Goal: Use online tool/utility: Utilize a website feature to perform a specific function

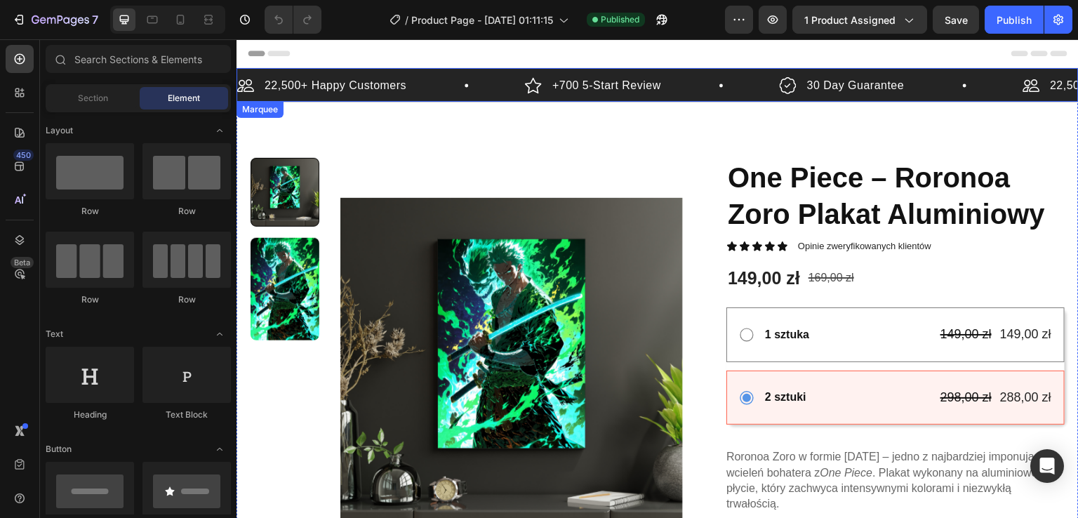
click at [464, 86] on div "22,500+ Happy Customers Item List" at bounding box center [381, 85] width 288 height 21
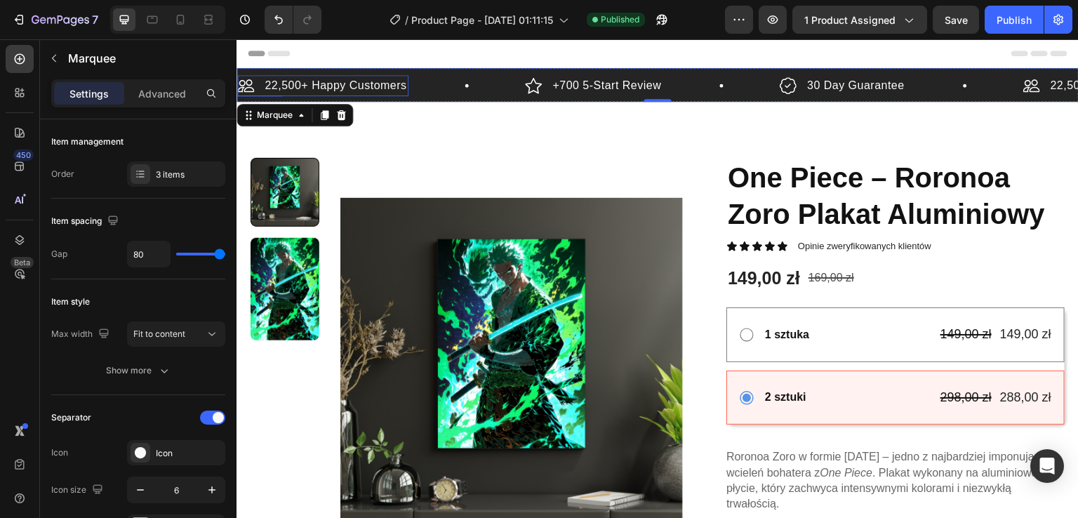
click at [388, 81] on p "22,500+ Happy Customers" at bounding box center [336, 85] width 142 height 17
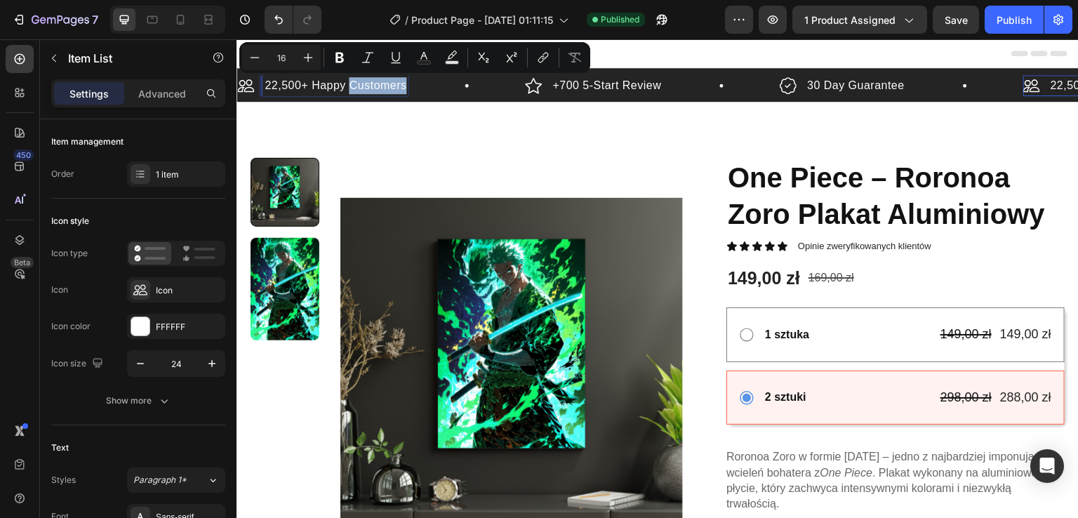
click at [331, 86] on p "22,500+ Happy Customers" at bounding box center [336, 85] width 142 height 17
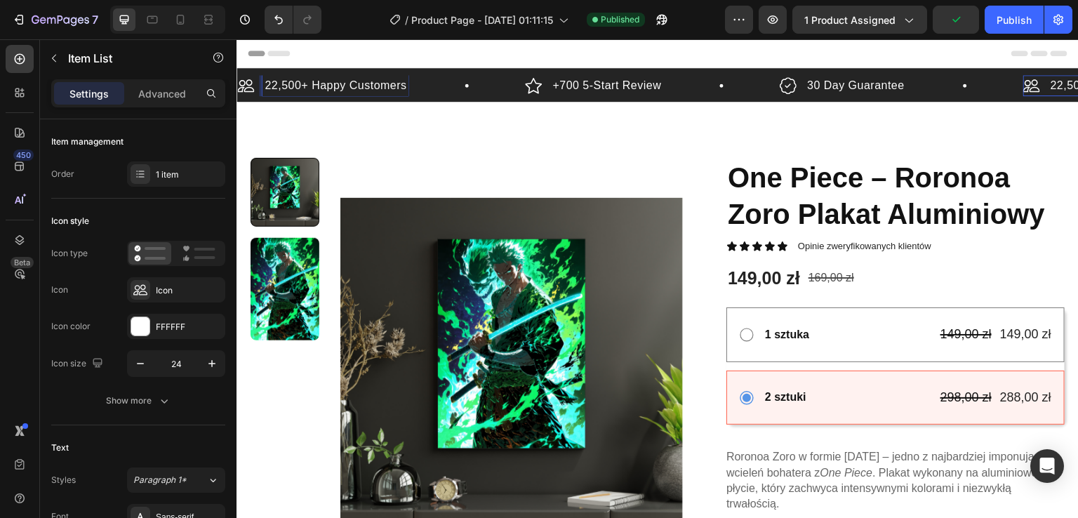
click at [331, 86] on p "22,500+ Happy Customers" at bounding box center [336, 85] width 142 height 17
click at [211, 22] on icon at bounding box center [208, 20] width 14 height 14
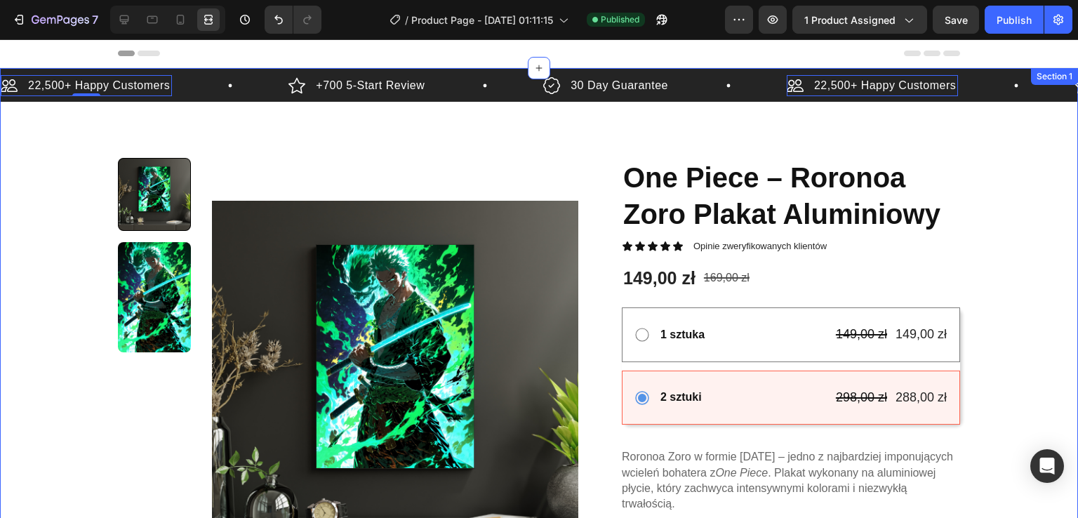
click at [227, 106] on div "22,500+ Happy Customers Item List 0 +700 5-Start Review Item List 30 Day Guaran…" at bounding box center [539, 476] width 1078 height 816
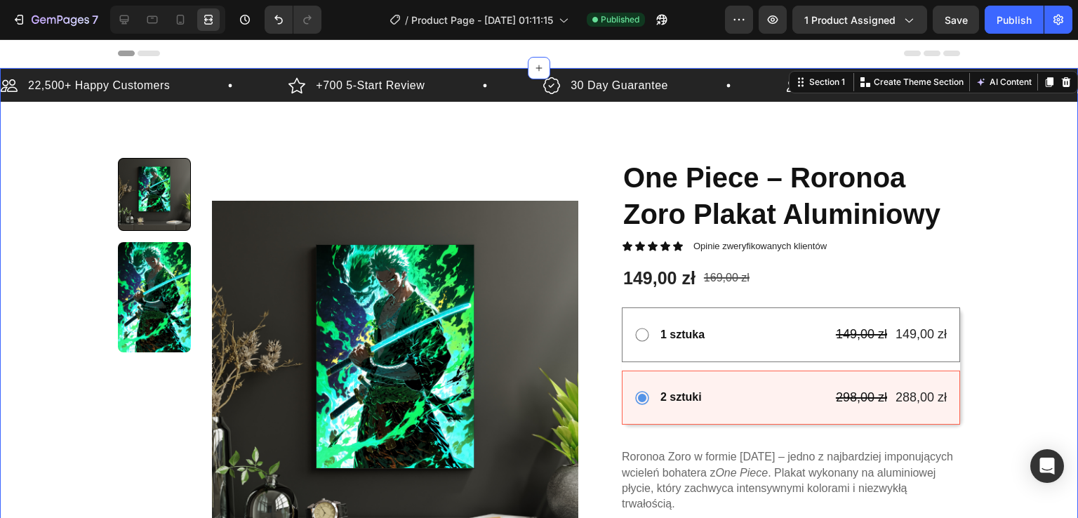
click at [401, 149] on div "22,500+ Happy Customers Item List +700 5-Start Review Item List 30 Day Guarante…" at bounding box center [539, 476] width 1078 height 816
click at [365, 89] on p "+700 5-Start Review" at bounding box center [370, 85] width 109 height 17
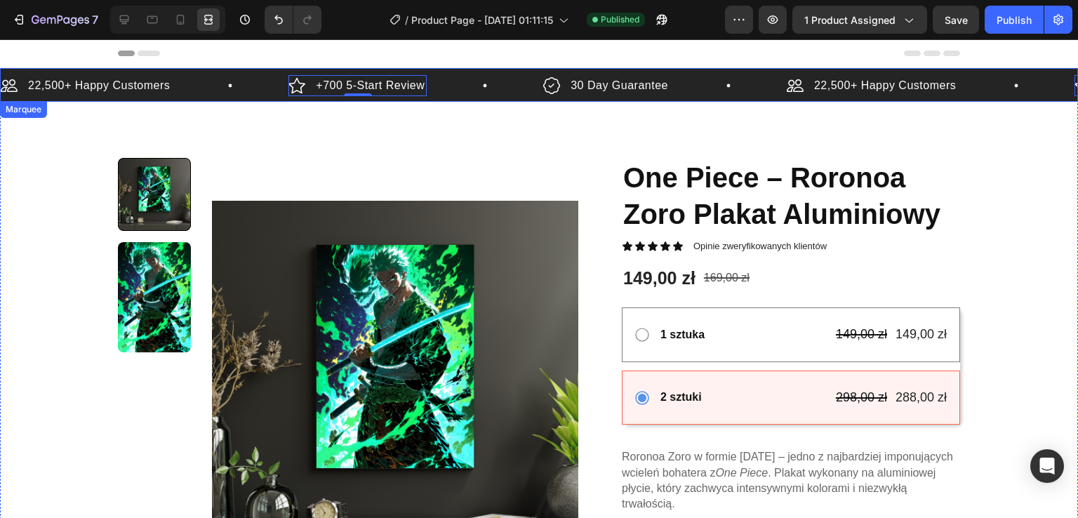
click at [481, 83] on div "+700 5-Start Review Item List 0" at bounding box center [415, 85] width 255 height 21
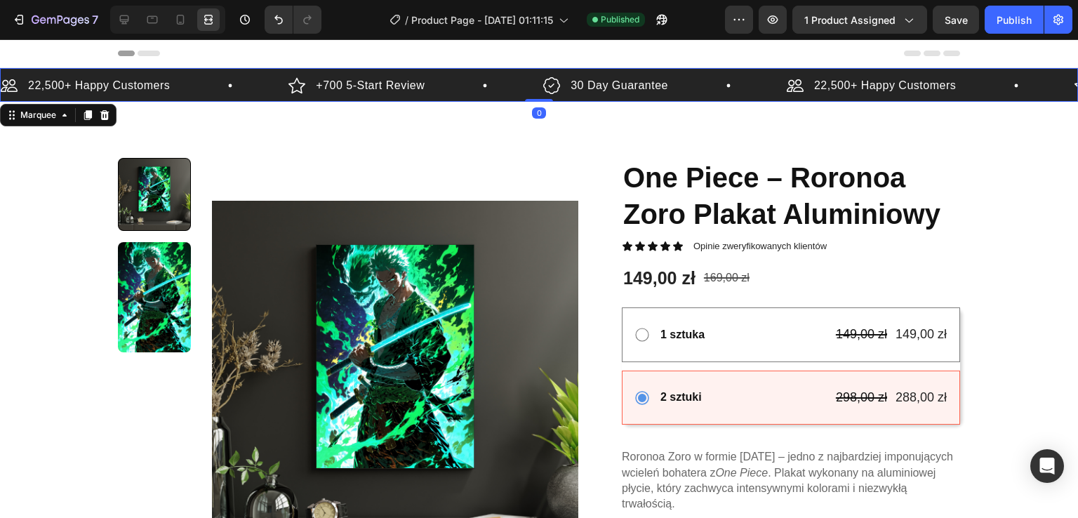
click at [481, 83] on div "+700 5-Start Review Item List" at bounding box center [415, 85] width 255 height 21
click at [338, 79] on p "+700 5-Start Review" at bounding box center [370, 85] width 109 height 17
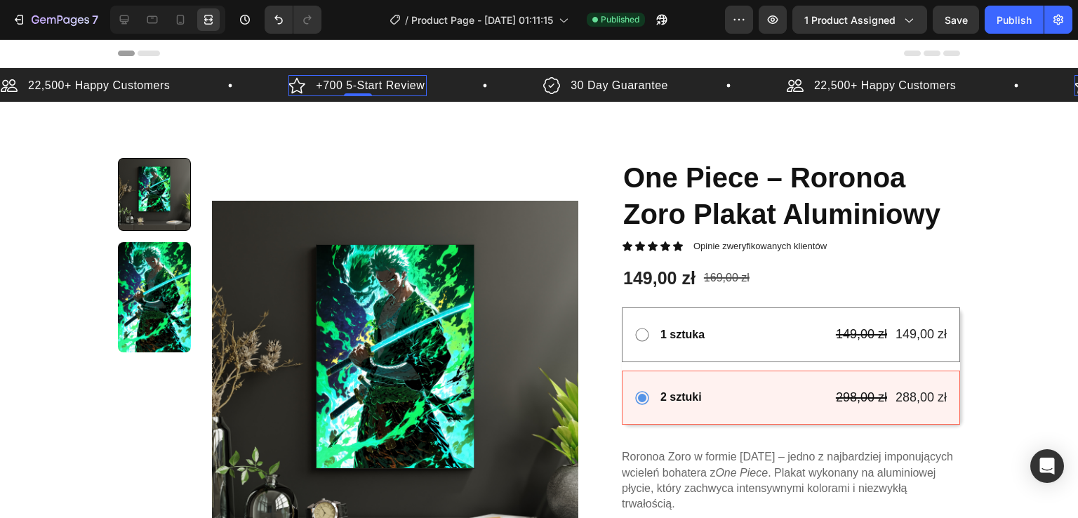
click at [139, 51] on icon at bounding box center [149, 54] width 22 height 6
click at [53, 85] on p "22,500+ Happy Customers" at bounding box center [99, 85] width 142 height 17
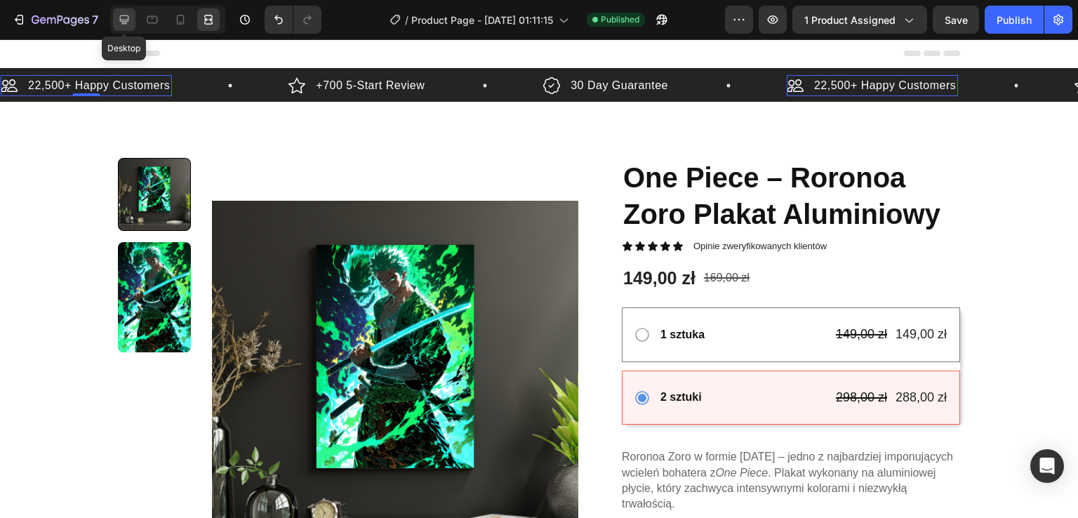
click at [126, 15] on icon at bounding box center [124, 19] width 9 height 9
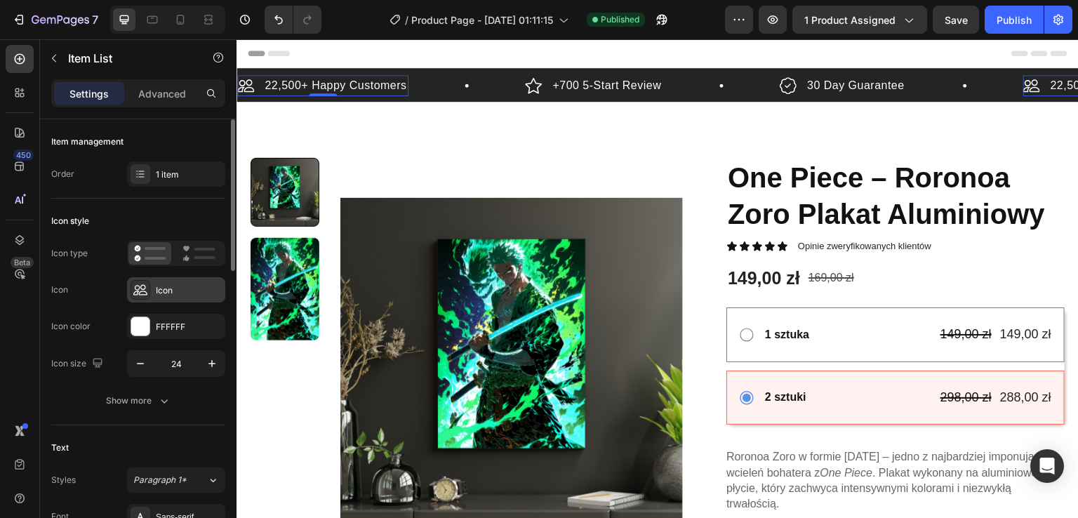
click at [139, 289] on icon at bounding box center [140, 290] width 14 height 14
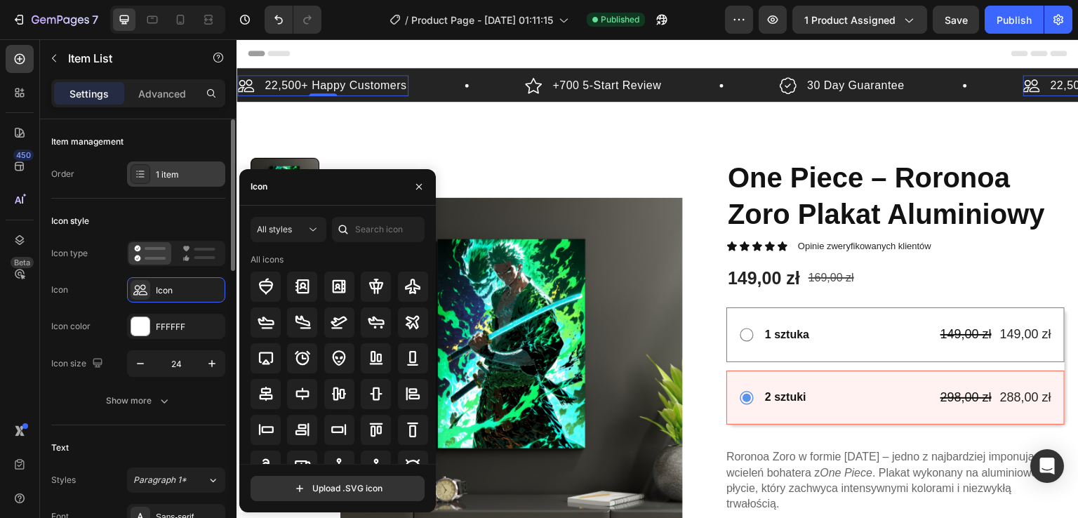
click at [180, 175] on div "1 item" at bounding box center [189, 174] width 66 height 13
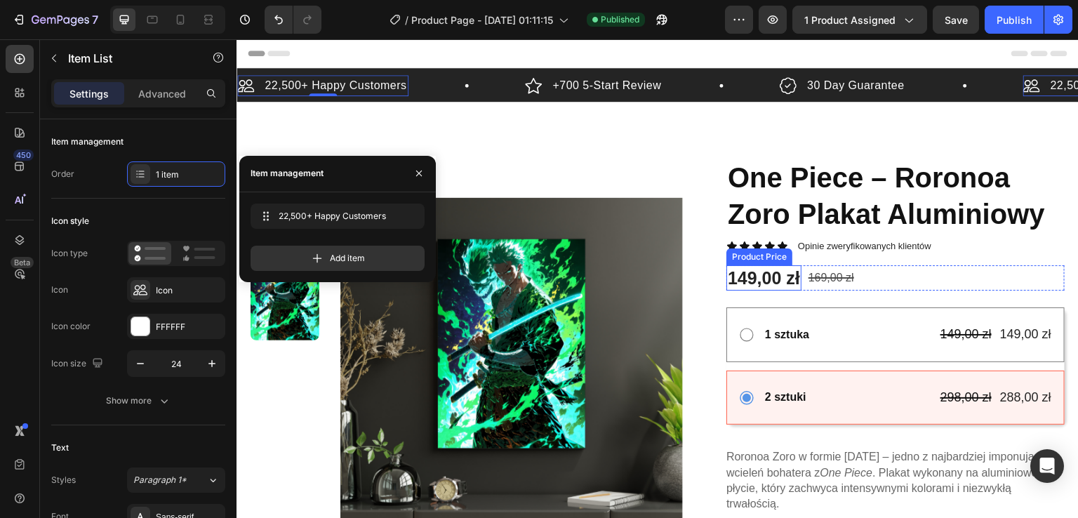
click at [777, 282] on div "149,00 zł" at bounding box center [763, 278] width 75 height 26
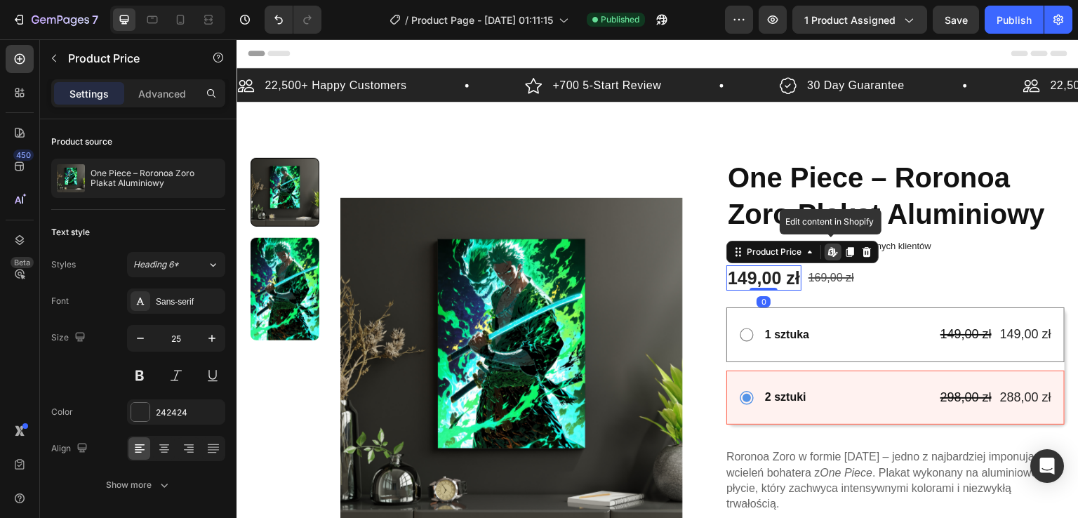
click at [827, 251] on icon at bounding box center [832, 251] width 11 height 11
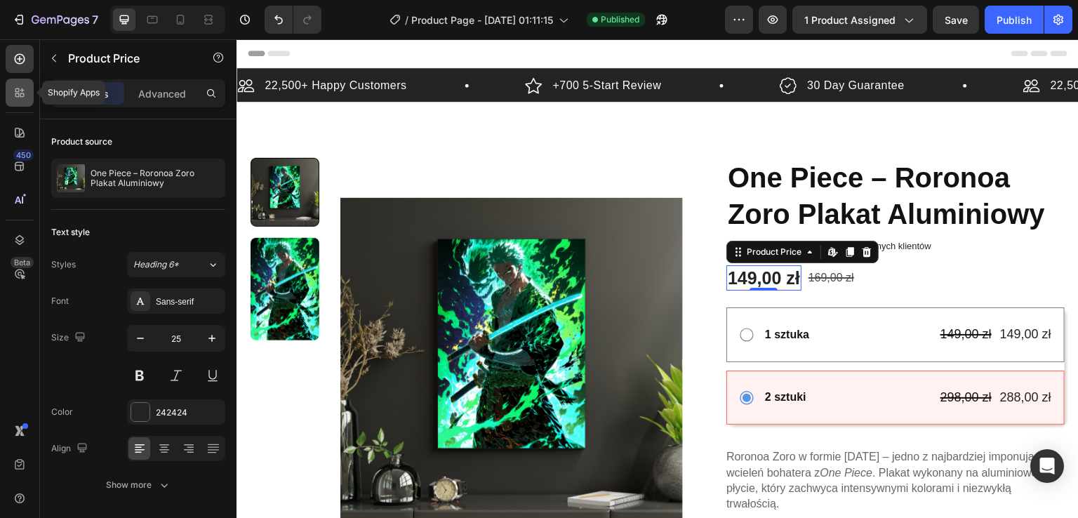
click at [16, 98] on icon at bounding box center [20, 93] width 14 height 14
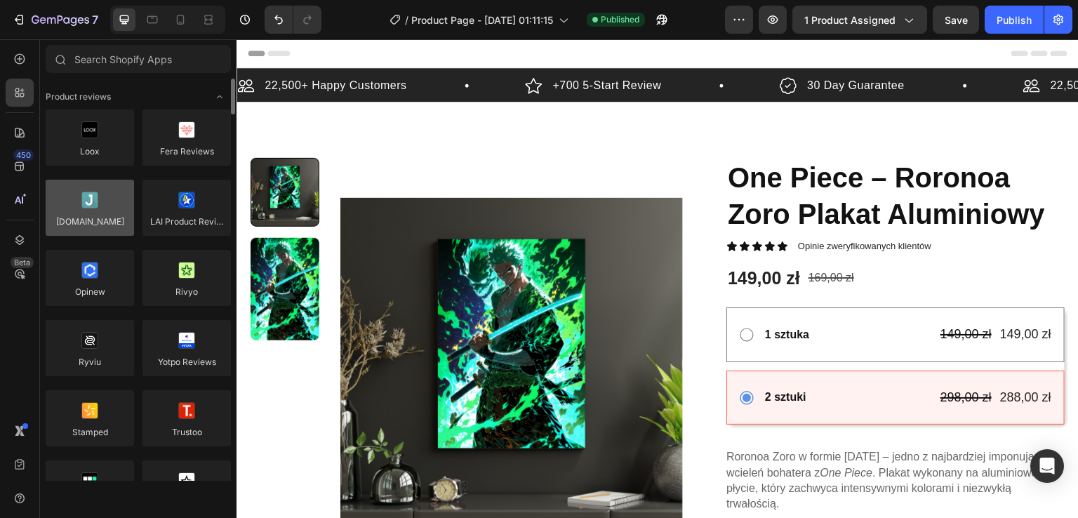
click at [107, 221] on div at bounding box center [90, 208] width 88 height 56
click at [71, 220] on div at bounding box center [90, 208] width 88 height 56
click at [9, 57] on div at bounding box center [20, 59] width 28 height 28
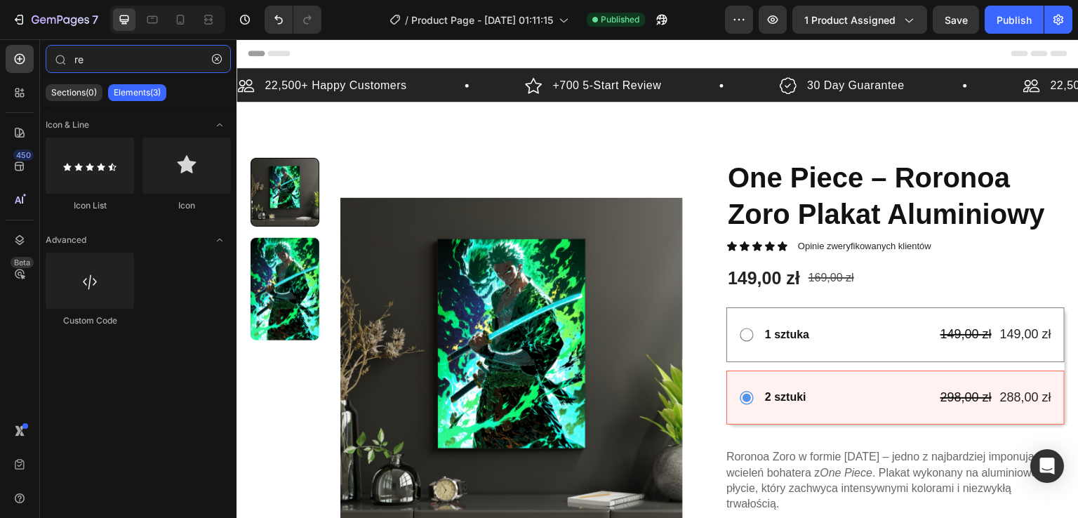
type input "r"
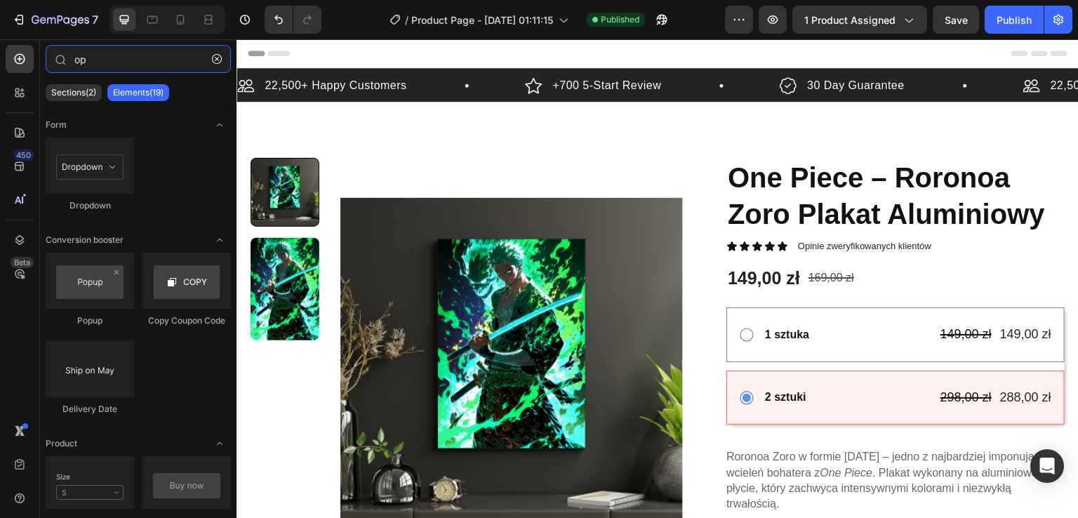
type input "o"
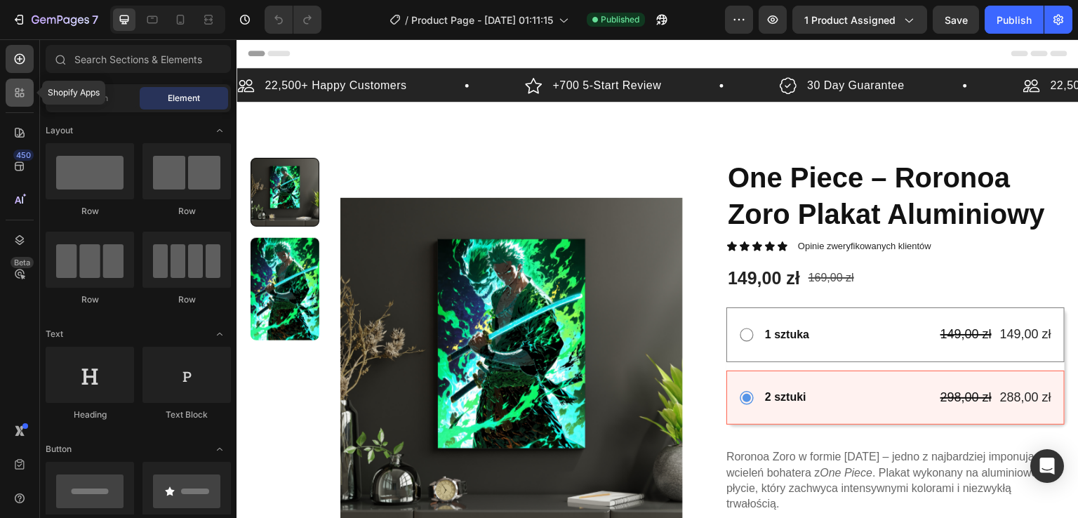
click at [27, 101] on div at bounding box center [20, 93] width 28 height 28
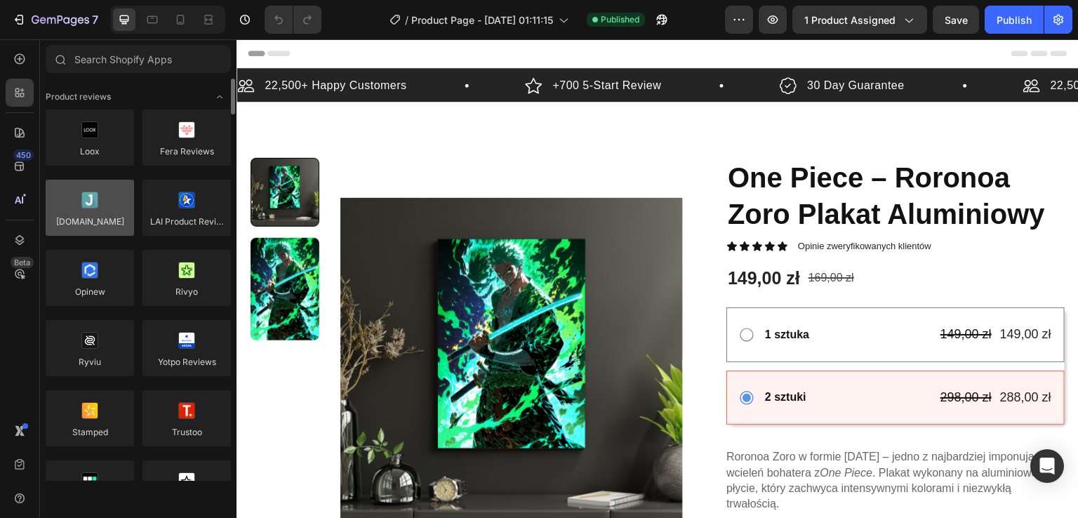
click at [95, 217] on div at bounding box center [90, 208] width 88 height 56
drag, startPoint x: 95, startPoint y: 217, endPoint x: 94, endPoint y: 204, distance: 12.7
click at [99, 202] on div at bounding box center [90, 208] width 88 height 56
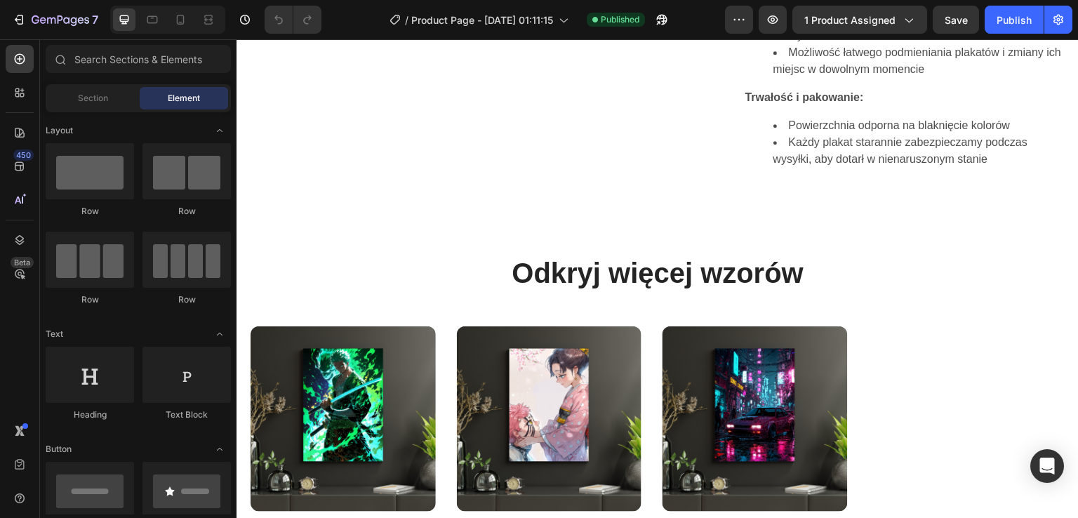
scroll to position [1591, 0]
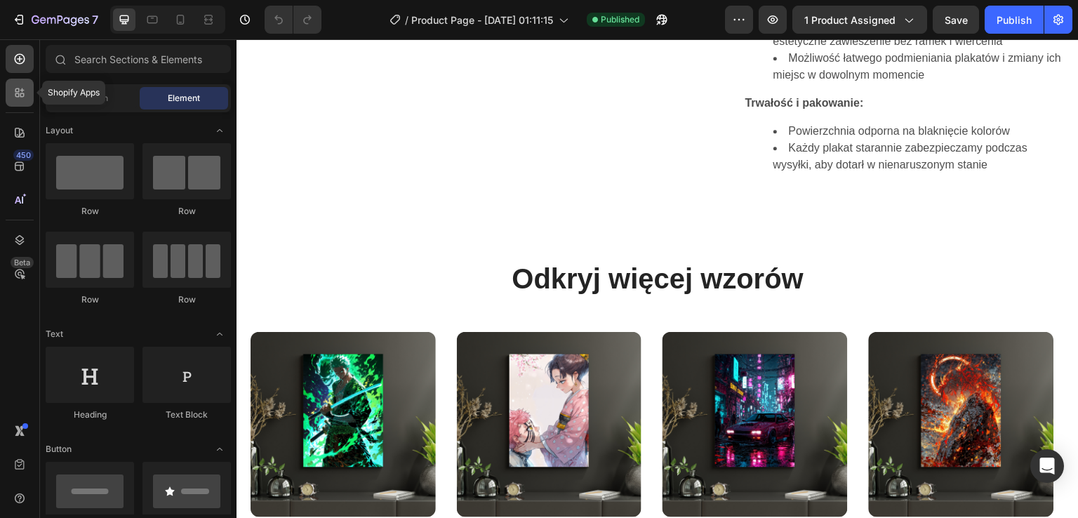
click at [20, 98] on icon at bounding box center [20, 93] width 14 height 14
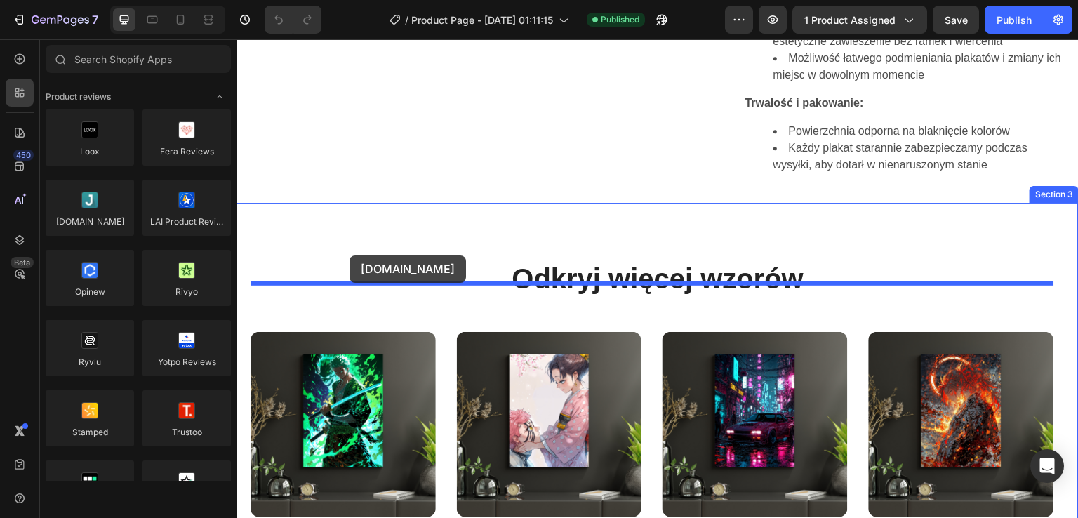
drag, startPoint x: 337, startPoint y: 246, endPoint x: 350, endPoint y: 255, distance: 15.6
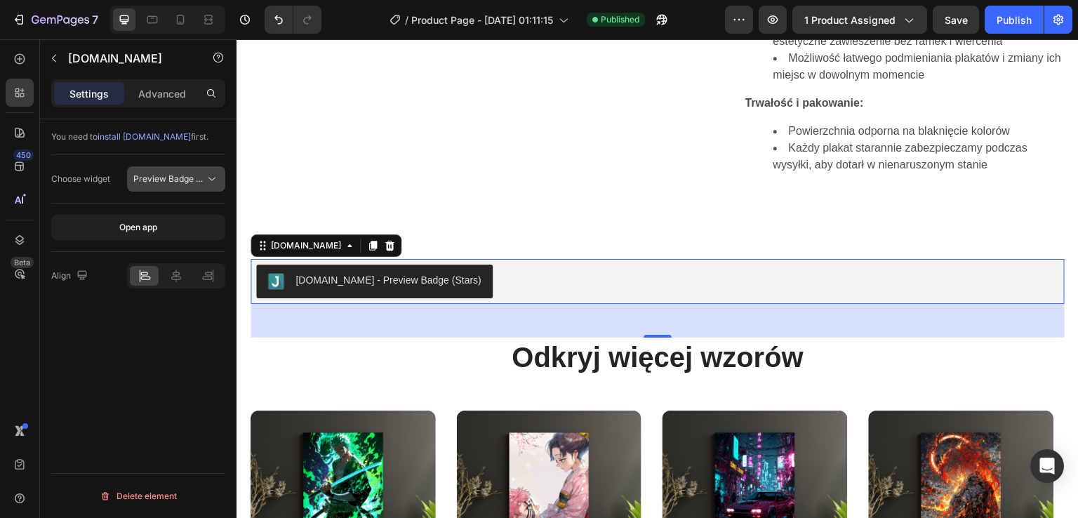
click at [195, 179] on span "Preview Badge (Stars)" at bounding box center [177, 178] width 89 height 11
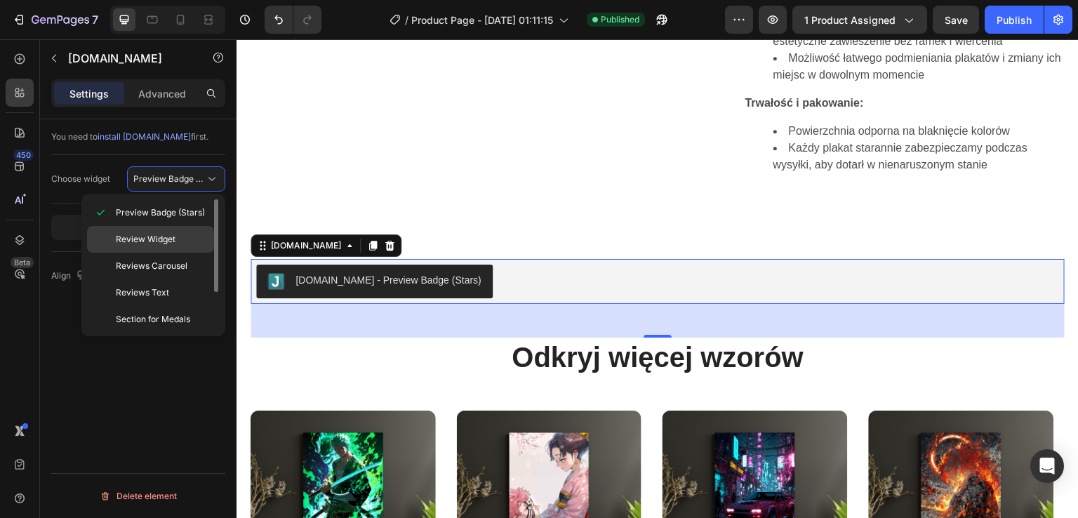
click at [171, 236] on span "Review Widget" at bounding box center [146, 239] width 60 height 13
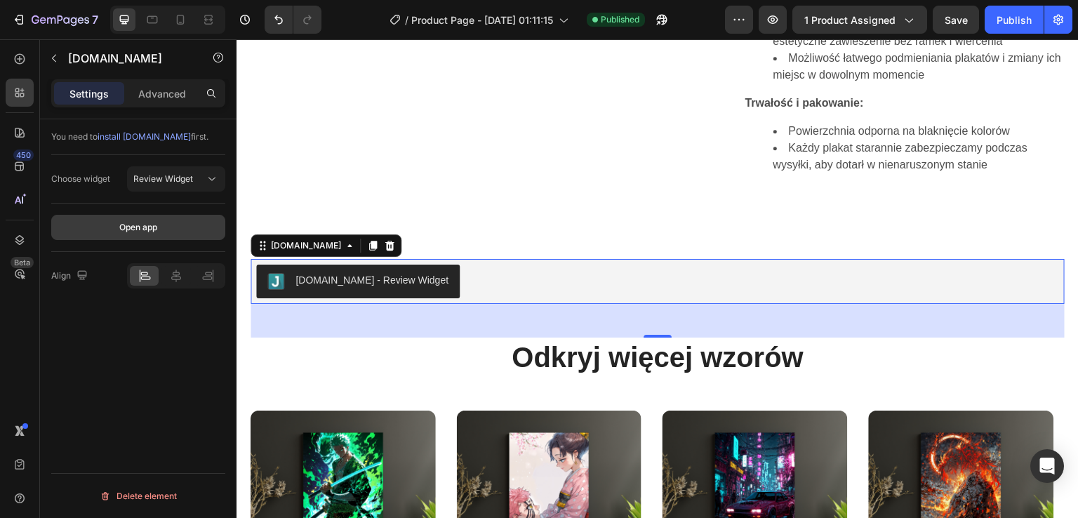
click at [159, 223] on button "Open app" at bounding box center [138, 227] width 174 height 25
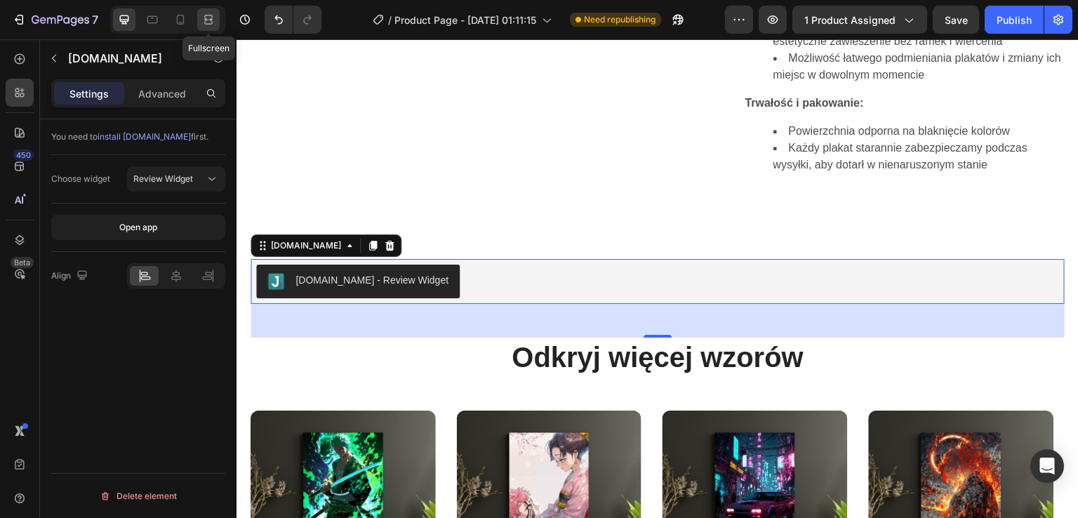
click at [213, 20] on icon at bounding box center [208, 20] width 14 height 14
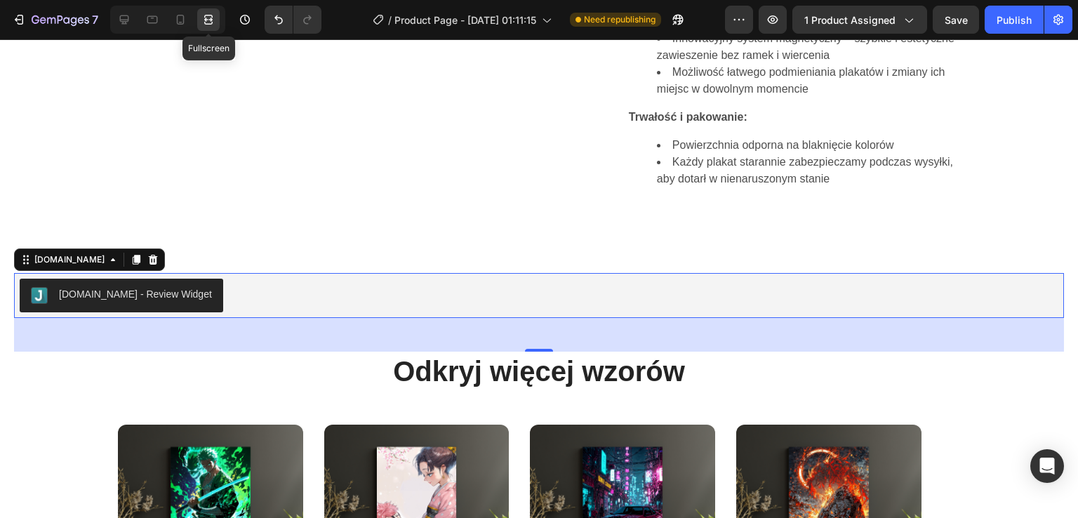
scroll to position [1611, 0]
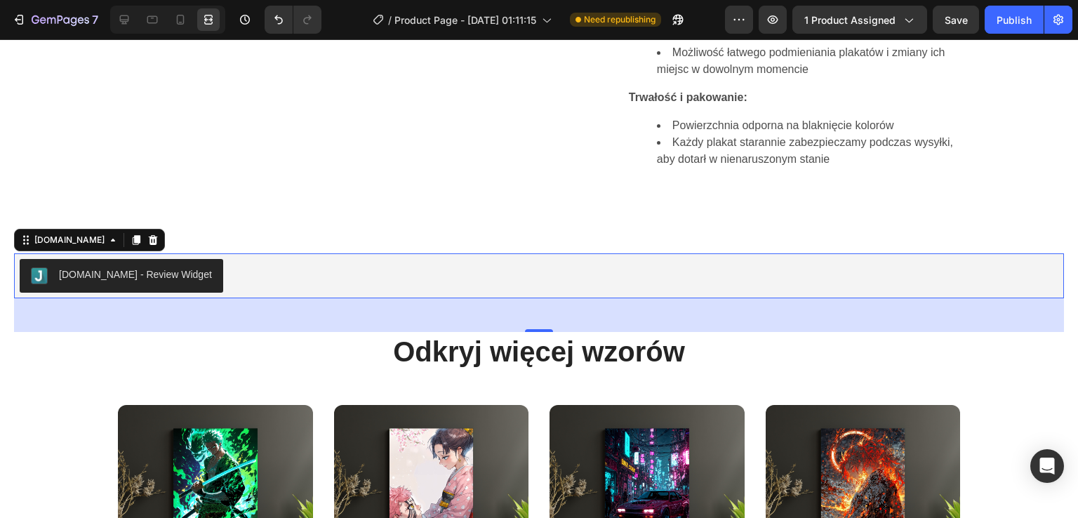
click at [125, 282] on div "[DOMAIN_NAME] - Review Widget" at bounding box center [135, 274] width 153 height 15
click at [107, 246] on icon at bounding box center [112, 239] width 11 height 11
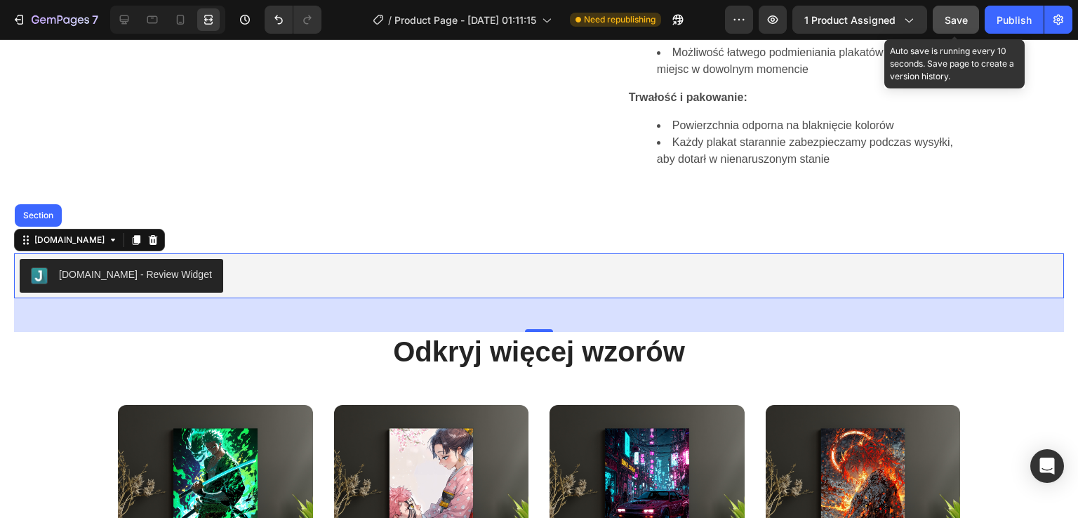
click at [949, 25] on span "Save" at bounding box center [956, 20] width 23 height 12
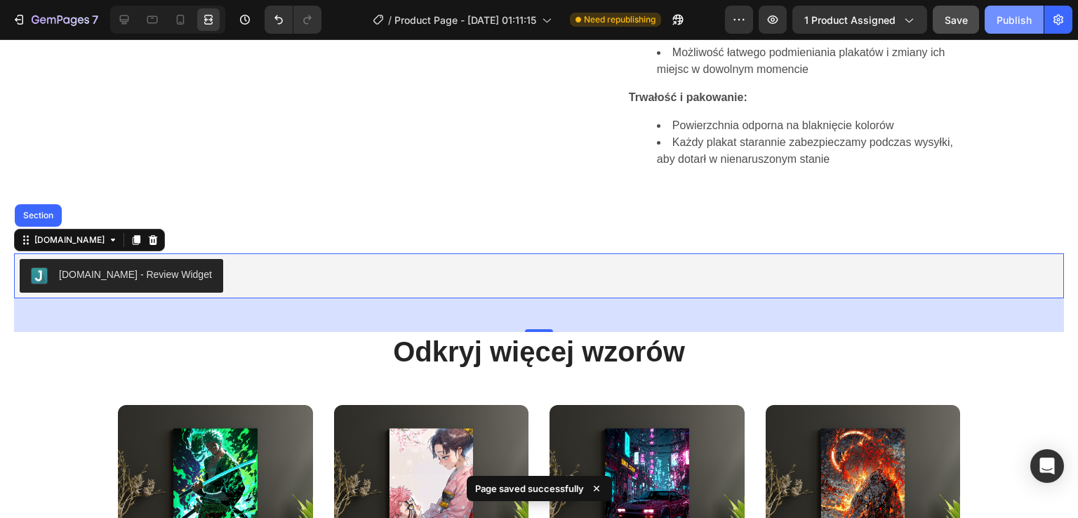
click at [1020, 20] on div "Publish" at bounding box center [1014, 20] width 35 height 15
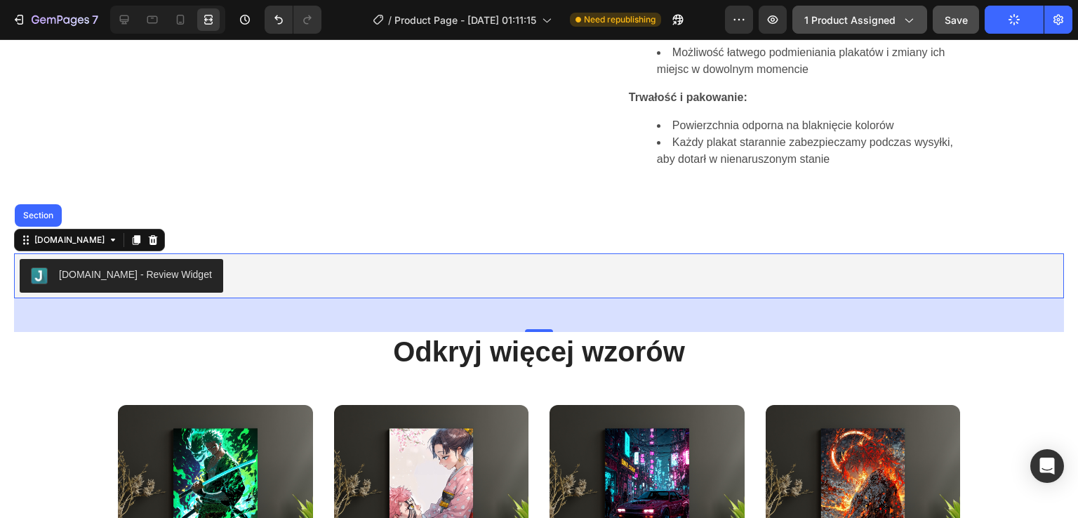
click at [900, 23] on div "1 product assigned" at bounding box center [859, 20] width 111 height 15
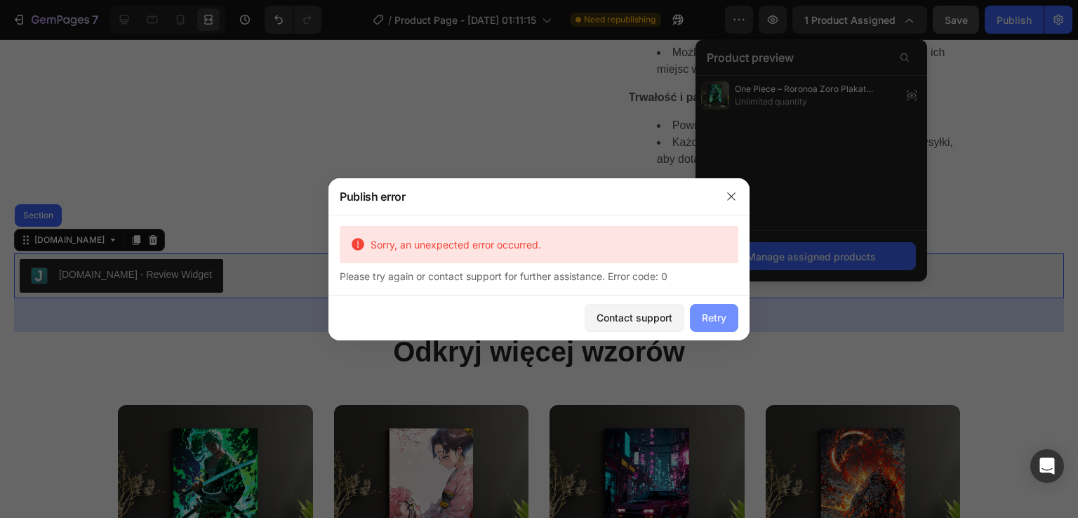
click at [718, 321] on div "Retry" at bounding box center [714, 317] width 25 height 15
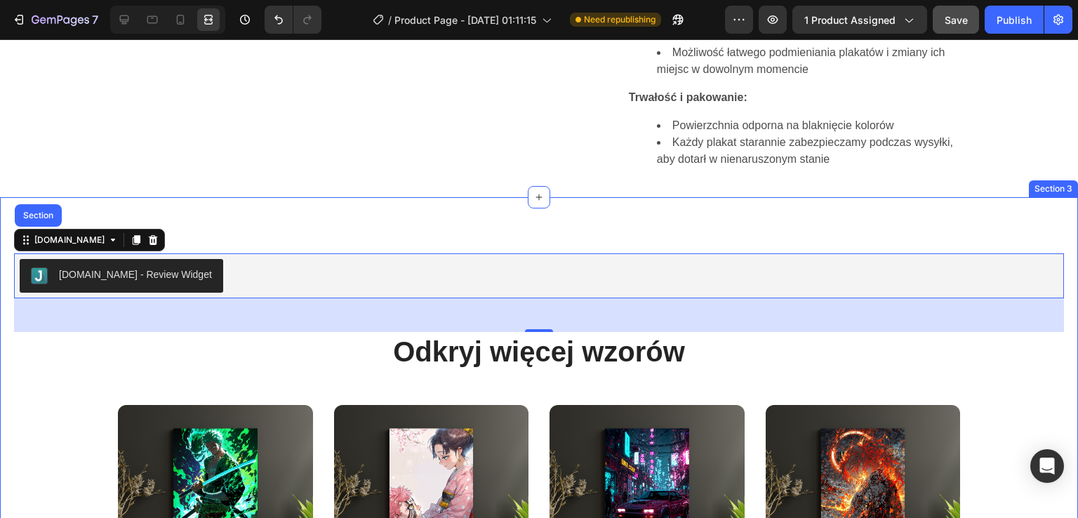
click at [790, 293] on div "[DOMAIN_NAME] - Review Widget [DOMAIN_NAME] Section 48 Odkryj więcej wzorów Hea…" at bounding box center [539, 492] width 1078 height 591
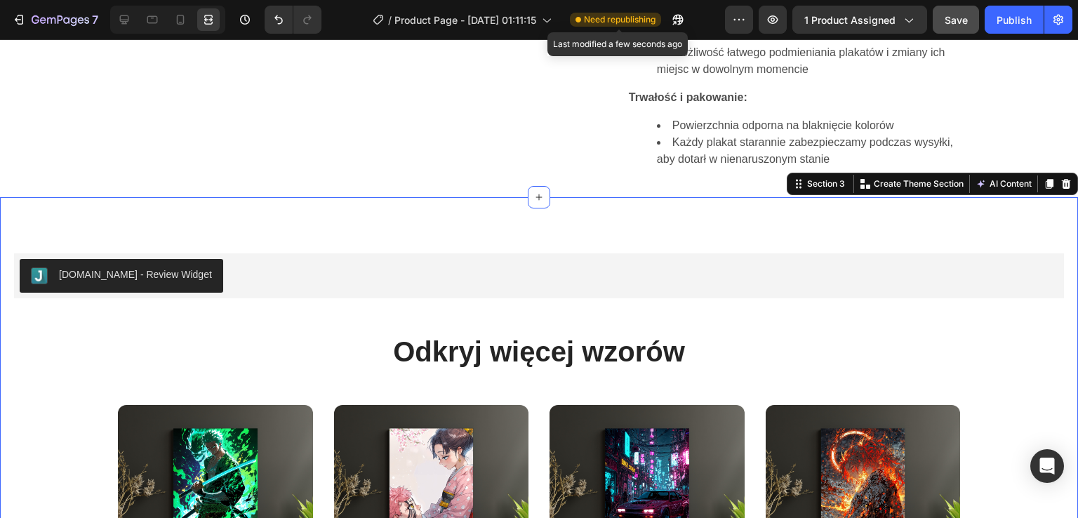
click at [639, 21] on span "Need republishing" at bounding box center [620, 19] width 72 height 13
click at [1011, 19] on div "Publish" at bounding box center [1014, 20] width 35 height 15
